Goal: Task Accomplishment & Management: Complete application form

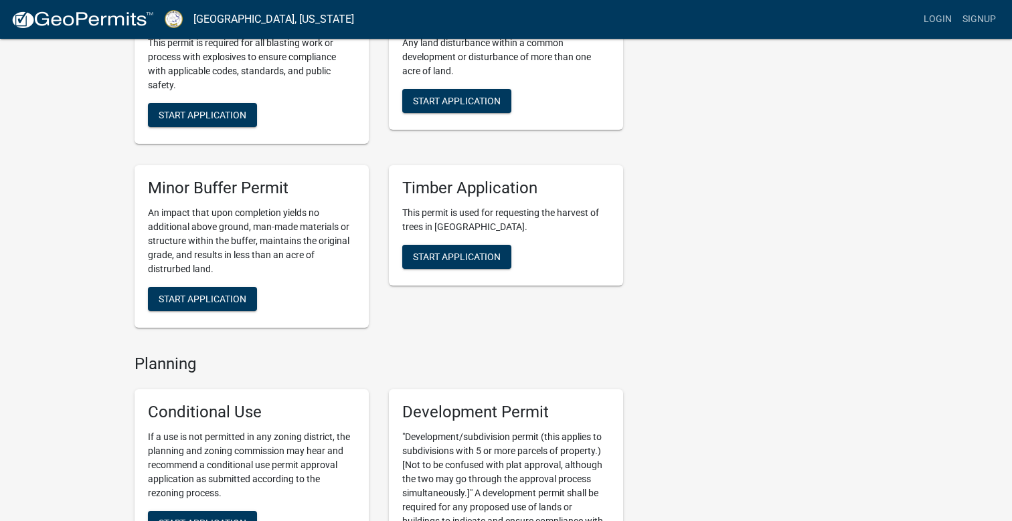
scroll to position [2207, 0]
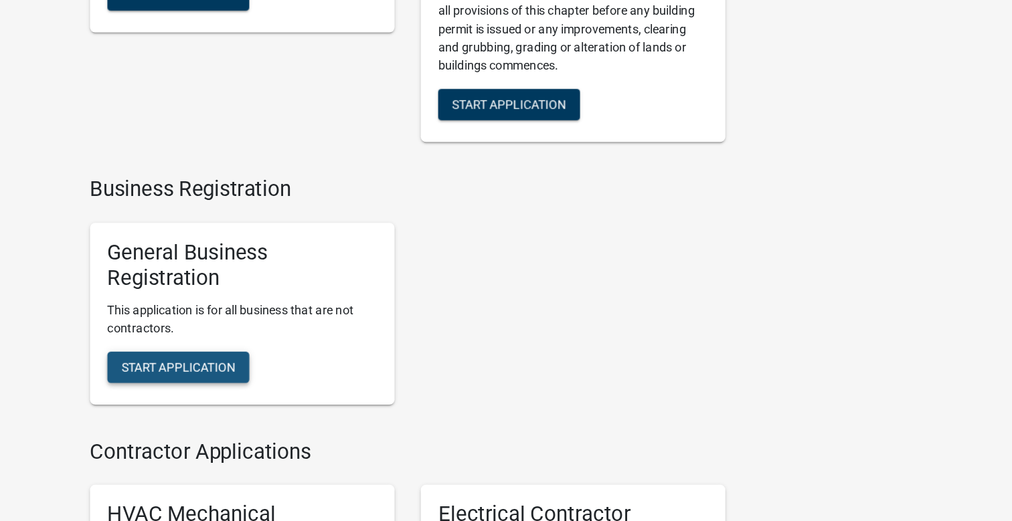
click at [237, 371] on span "Start Application" at bounding box center [203, 365] width 88 height 11
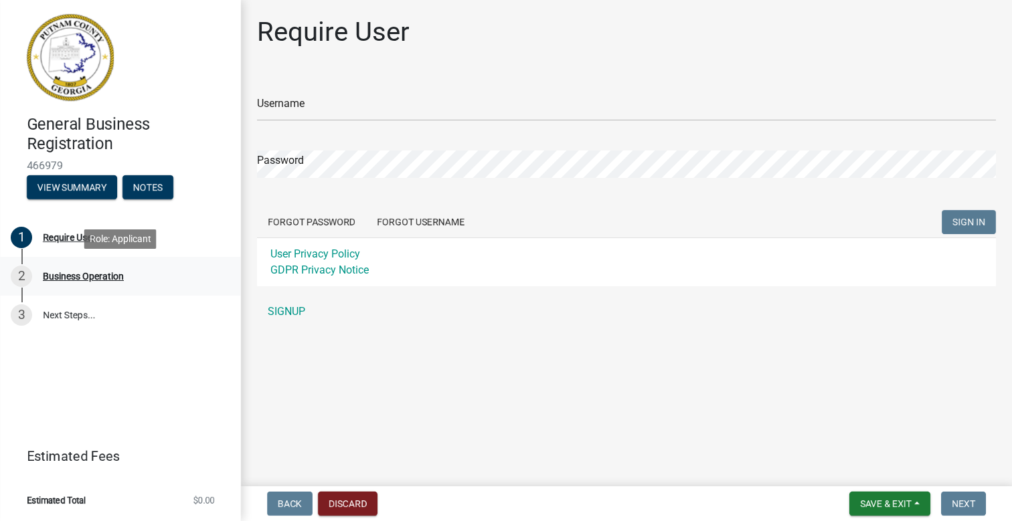
click at [116, 274] on div "Business Operation" at bounding box center [83, 276] width 81 height 9
click at [66, 325] on link "3 Next Steps..." at bounding box center [120, 315] width 241 height 39
